Goal: Information Seeking & Learning: Get advice/opinions

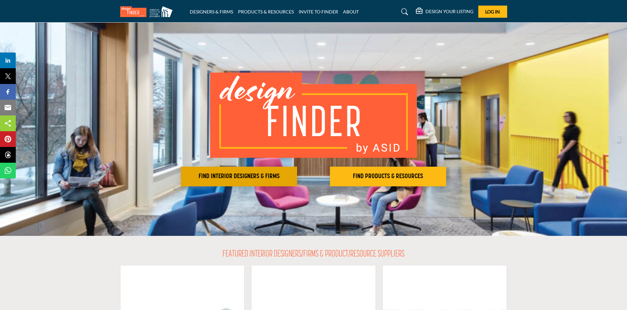
click at [259, 174] on h2 "FIND INTERIOR DESIGNERS & FIRMS" at bounding box center [239, 177] width 112 height 8
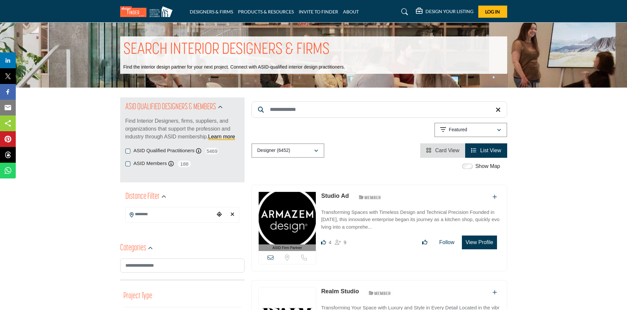
click at [146, 217] on input "Search Location" at bounding box center [170, 214] width 89 height 13
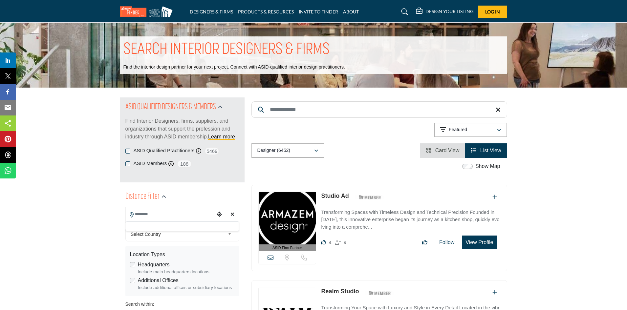
click at [219, 214] on icon "Choose your current location" at bounding box center [219, 214] width 5 height 5
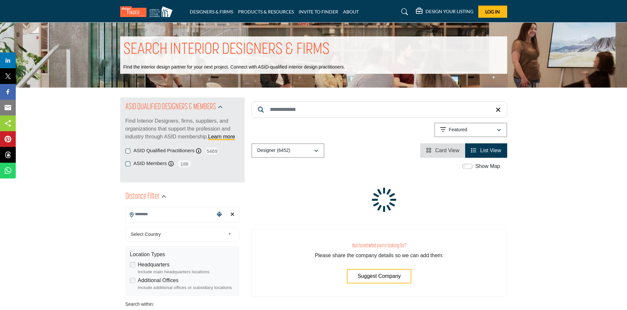
type input "**********"
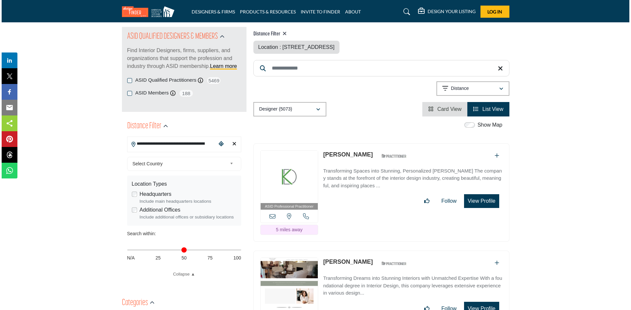
scroll to position [66, 0]
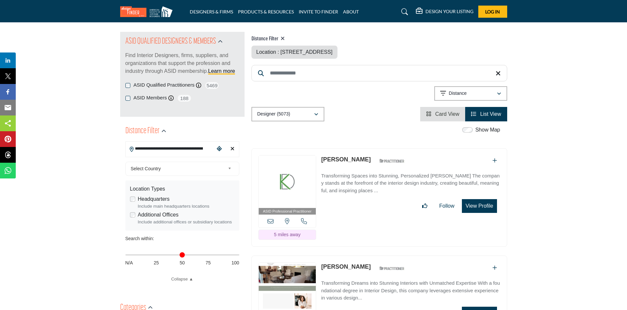
click at [477, 205] on button "View Profile" at bounding box center [479, 206] width 35 height 14
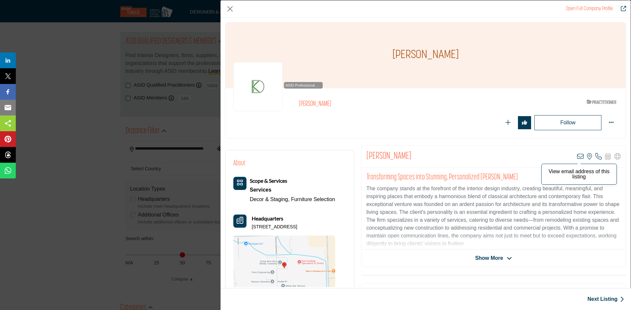
click at [577, 156] on icon "Company Data Modal" at bounding box center [580, 156] width 7 height 7
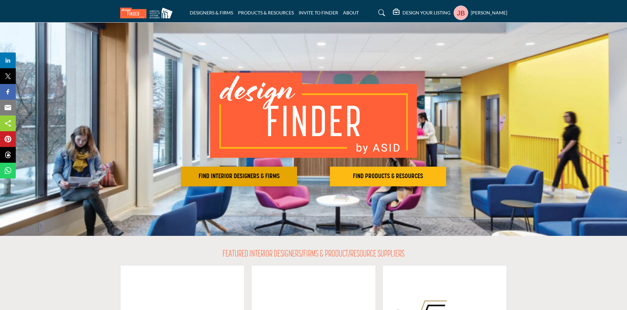
click at [246, 175] on h2 "FIND INTERIOR DESIGNERS & FIRMS" at bounding box center [239, 177] width 112 height 8
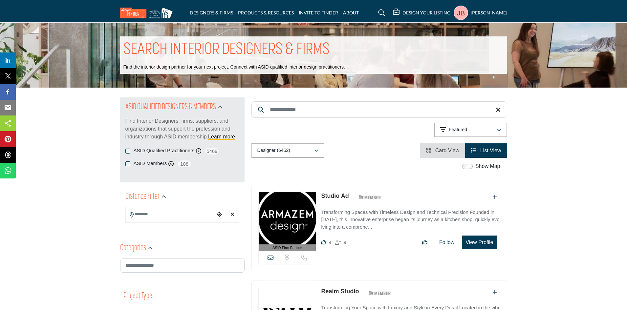
click at [218, 214] on icon "Choose your current location" at bounding box center [219, 214] width 5 height 5
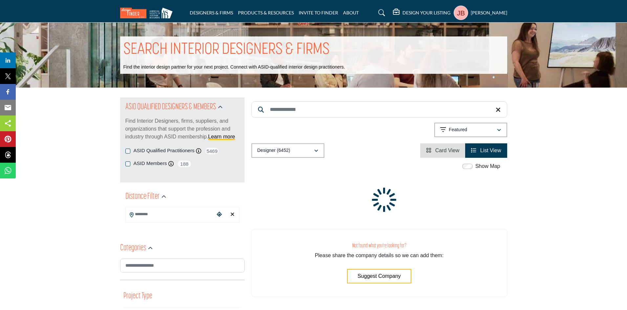
type input "**********"
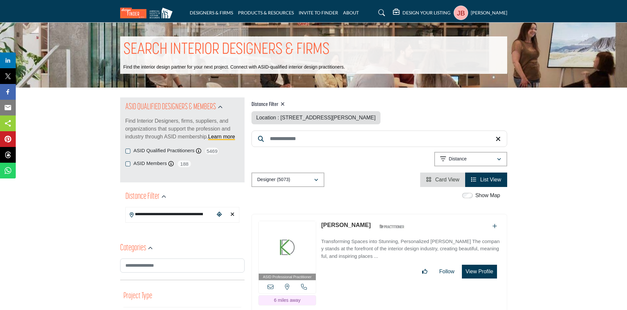
click at [483, 273] on button "View Profile" at bounding box center [479, 272] width 35 height 14
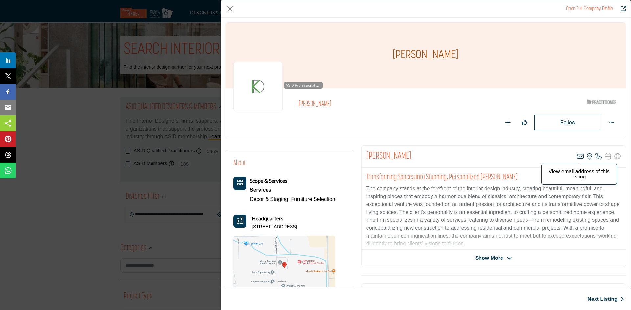
click at [577, 155] on icon "Company Data Modal" at bounding box center [580, 156] width 7 height 7
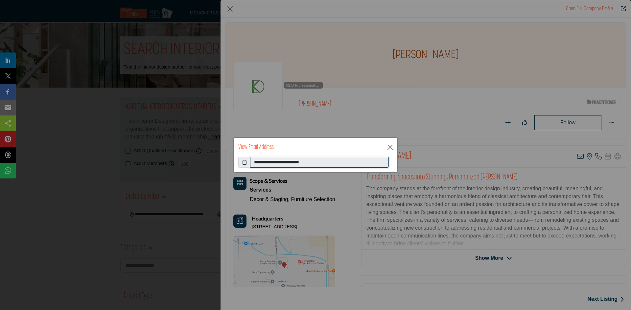
drag, startPoint x: 328, startPoint y: 162, endPoint x: 254, endPoint y: 162, distance: 74.2
click at [254, 162] on input "**********" at bounding box center [319, 162] width 139 height 11
click at [391, 145] on button "Close" at bounding box center [390, 148] width 10 height 10
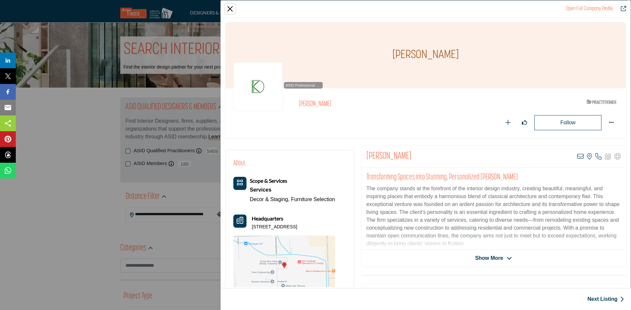
click at [231, 6] on button "Close" at bounding box center [230, 9] width 10 height 10
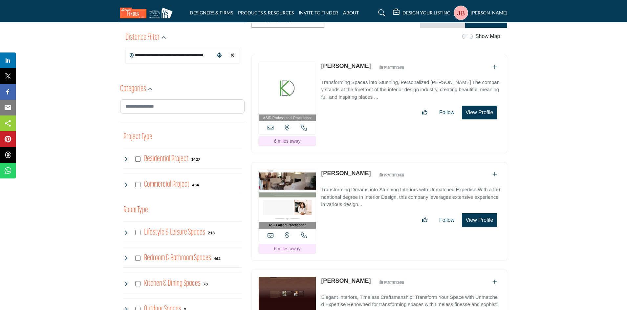
scroll to position [197, 0]
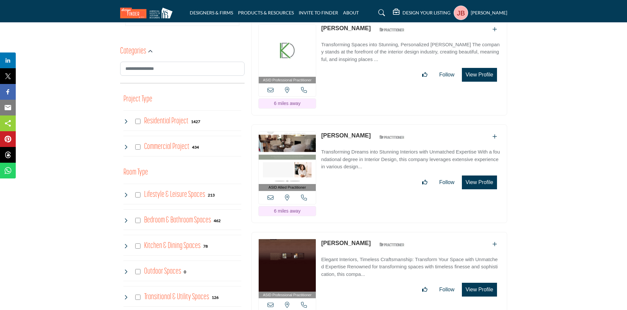
click at [472, 180] on button "View Profile" at bounding box center [479, 183] width 35 height 14
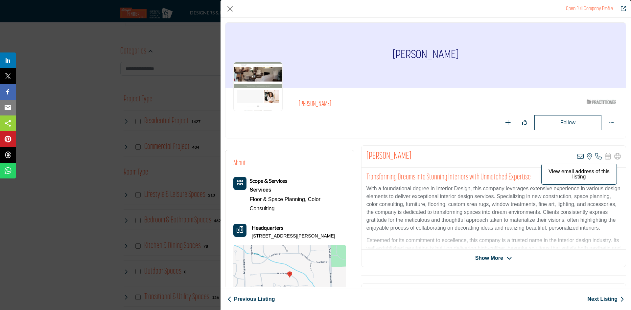
click at [577, 157] on icon "Company Data Modal" at bounding box center [580, 156] width 7 height 7
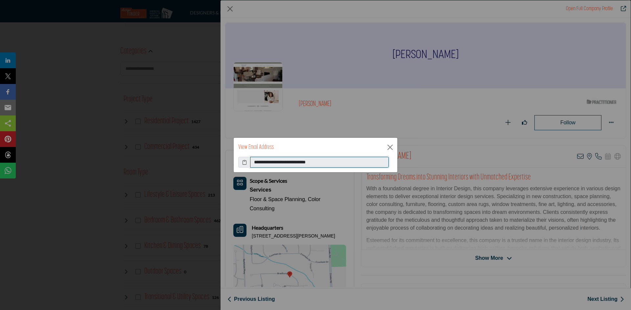
drag, startPoint x: 328, startPoint y: 161, endPoint x: 247, endPoint y: 159, distance: 81.5
click at [247, 159] on div "**********" at bounding box center [315, 162] width 154 height 11
click at [243, 162] on icon at bounding box center [244, 162] width 5 height 7
click at [390, 148] on button "Close" at bounding box center [390, 148] width 10 height 10
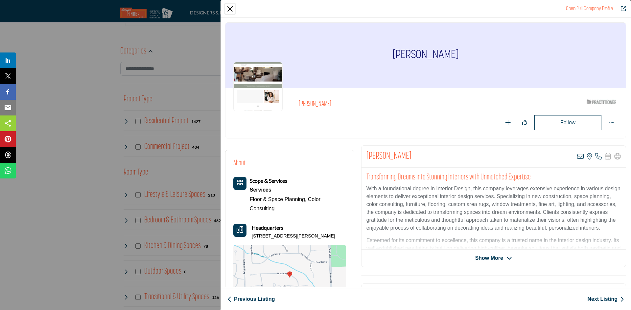
click at [230, 8] on button "Close" at bounding box center [230, 9] width 10 height 10
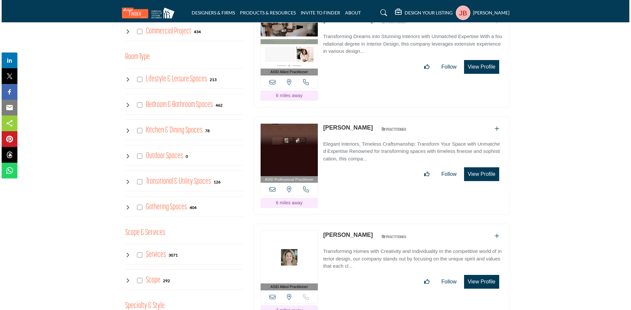
scroll to position [328, 0]
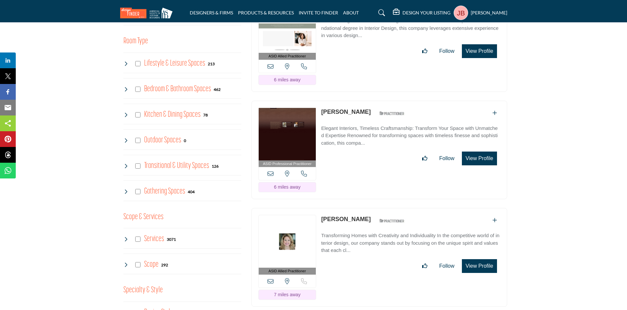
click at [484, 156] on button "View Profile" at bounding box center [479, 159] width 35 height 14
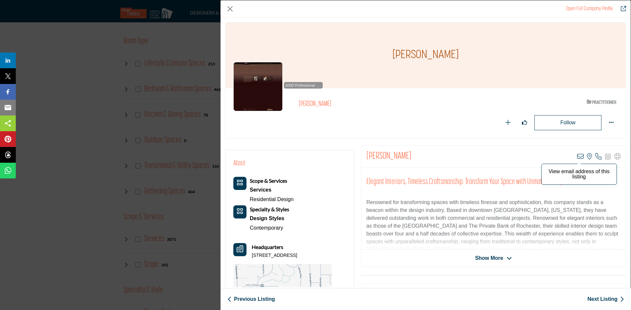
click at [577, 155] on icon "Company Data Modal" at bounding box center [580, 156] width 7 height 7
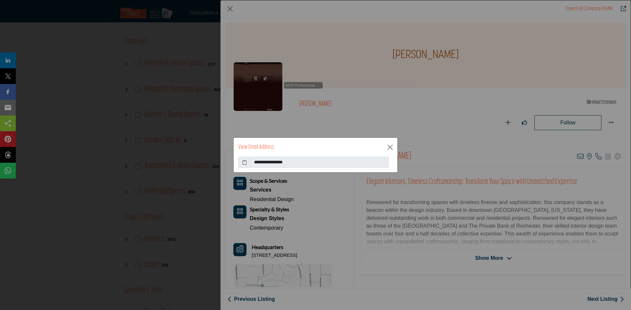
click at [244, 161] on icon at bounding box center [244, 162] width 5 height 7
click at [390, 145] on button "Close" at bounding box center [390, 148] width 10 height 10
